Goal: Navigation & Orientation: Find specific page/section

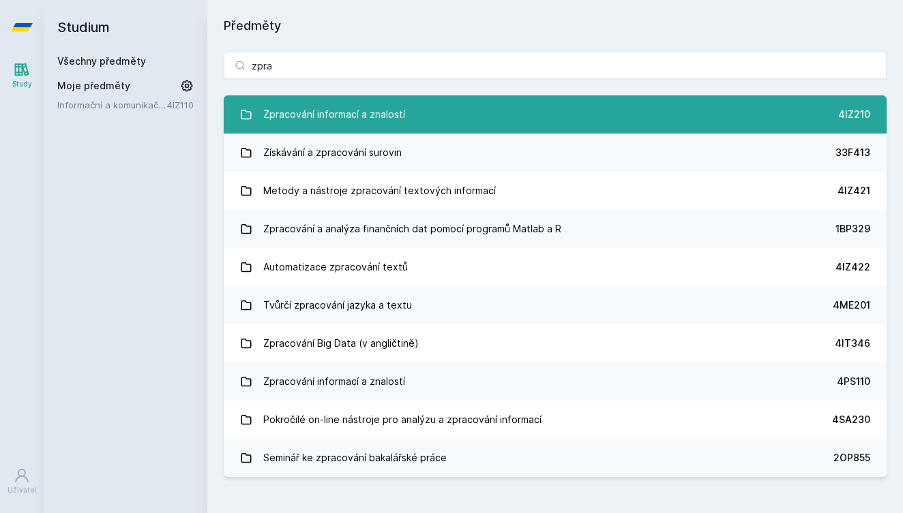
type input "zpra"
click at [340, 110] on div "Zpracování informací a znalostí" at bounding box center [334, 114] width 142 height 27
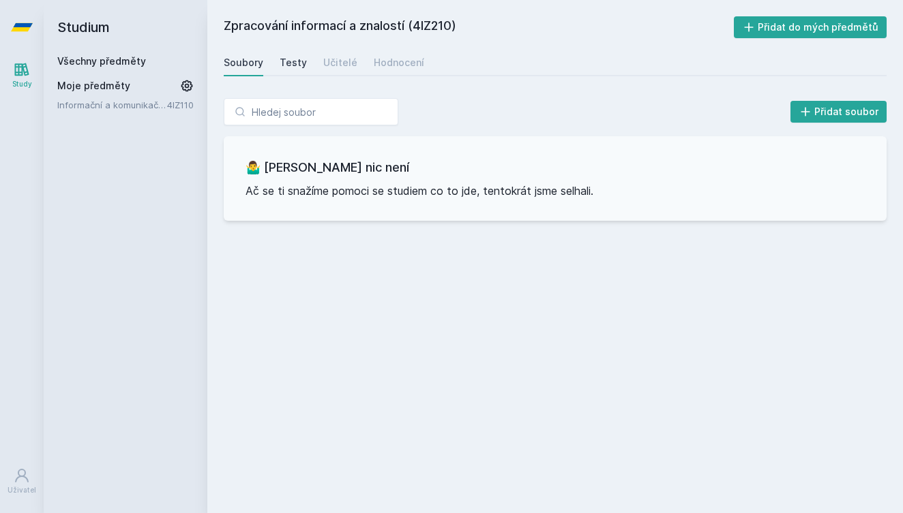
click at [299, 64] on div "Testy" at bounding box center [293, 63] width 27 height 14
click at [330, 61] on div "Učitelé" at bounding box center [340, 63] width 34 height 14
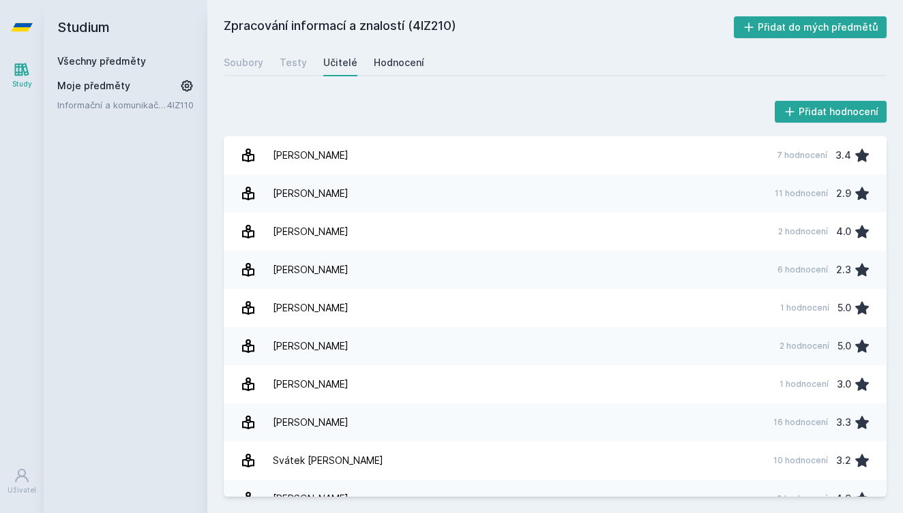
click at [382, 74] on link "Hodnocení" at bounding box center [399, 62] width 50 height 27
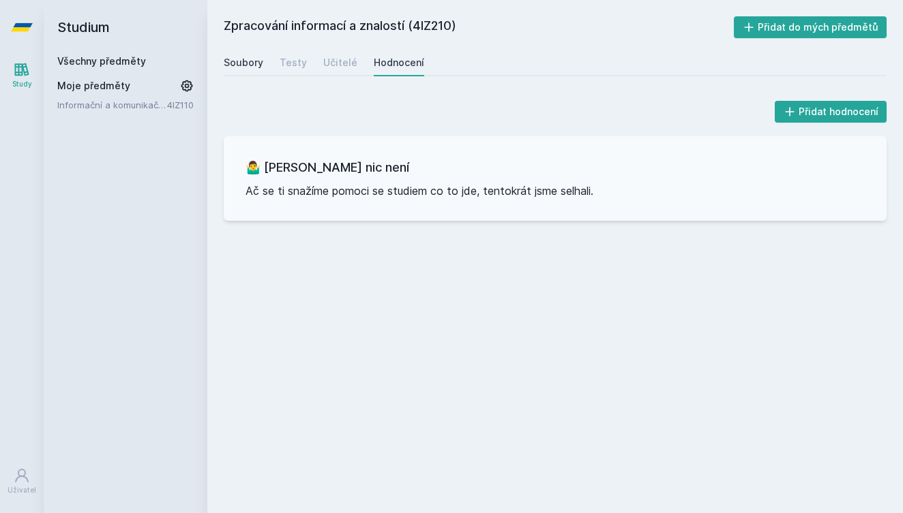
click at [230, 58] on div "Soubory" at bounding box center [244, 63] width 40 height 14
click at [280, 66] on div "Testy" at bounding box center [293, 63] width 27 height 14
